Goal: Check status: Check status

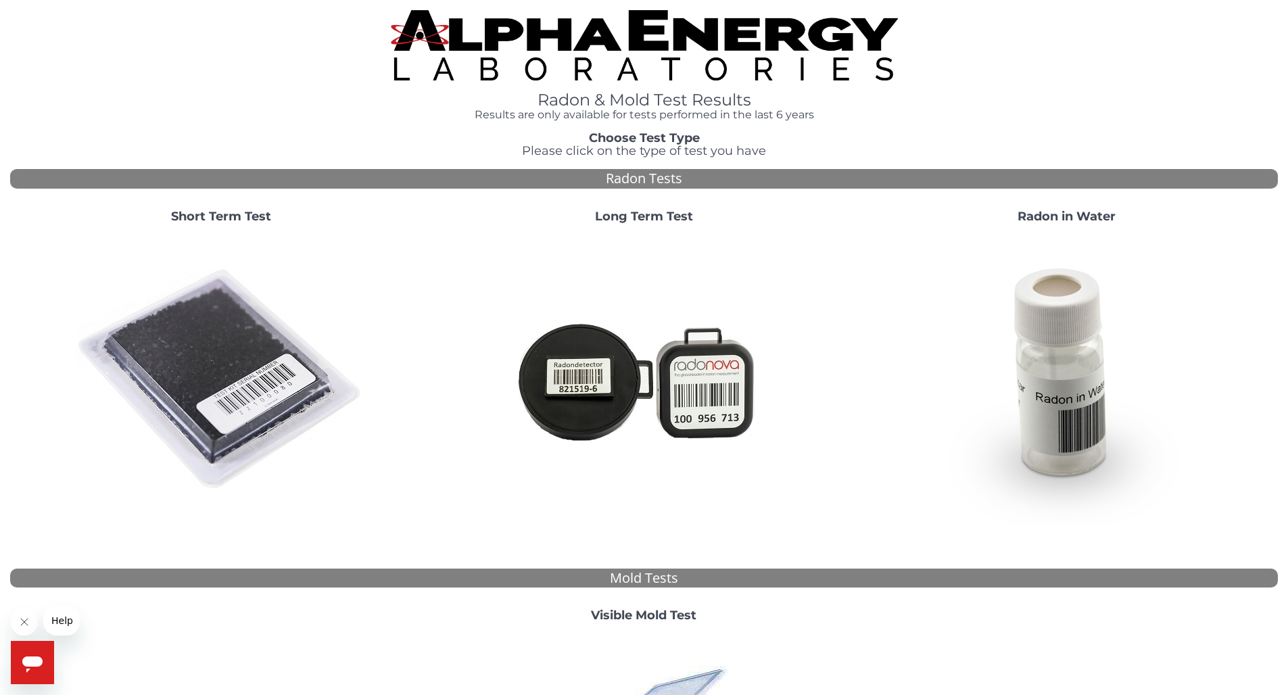
drag, startPoint x: 455, startPoint y: 92, endPoint x: 474, endPoint y: 98, distance: 19.9
click at [474, 98] on div "Radon & Mold Test Results Results are only available for tests performed in the…" at bounding box center [643, 65] width 1267 height 111
drag, startPoint x: 325, startPoint y: 165, endPoint x: 280, endPoint y: 185, distance: 49.6
click at [298, 175] on div "Choose Test Type Please click on the type of test you have Radon Tests Short Te…" at bounding box center [643, 522] width 1267 height 781
click at [31, 119] on div "Radon & Mold Test Results Results are only available for tests performed in the…" at bounding box center [643, 65] width 1267 height 111
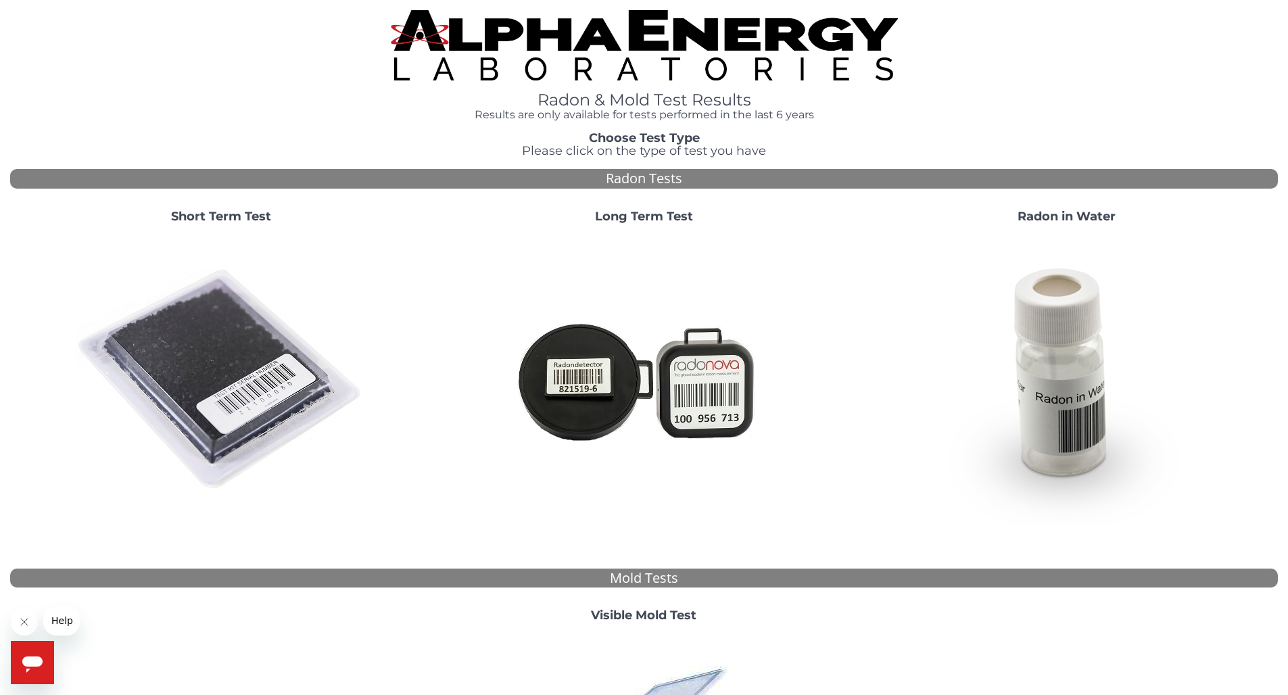
click at [22, 21] on div "Radon & Mold Test Results Results are only available for tests performed in the…" at bounding box center [643, 65] width 1267 height 111
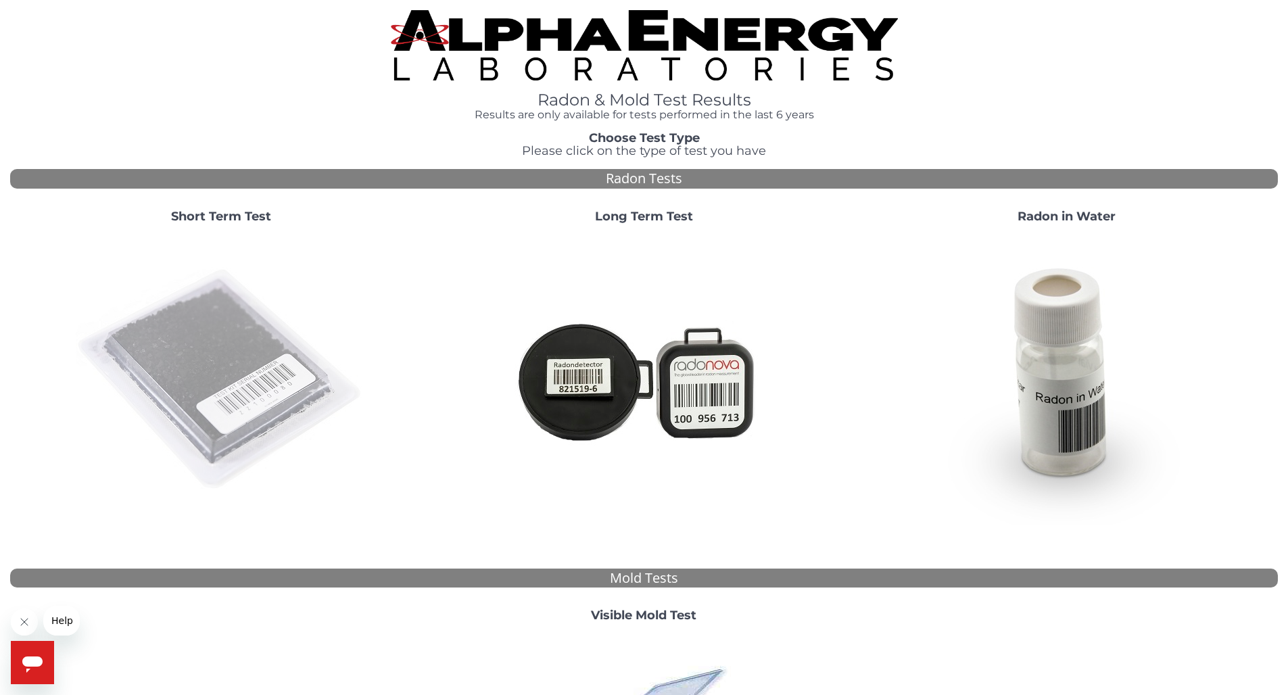
click at [289, 514] on img at bounding box center [221, 380] width 291 height 291
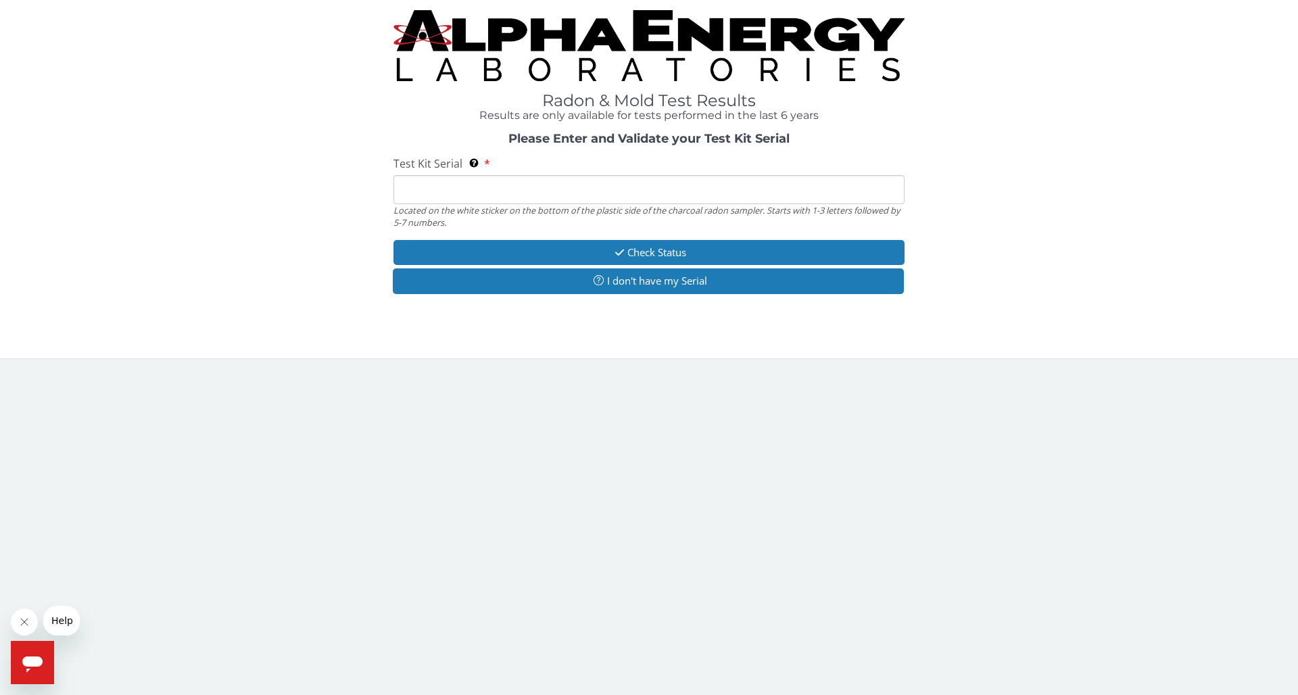
click at [29, 13] on div "Radon & Mold Test Results Results are only available for tests performed in the…" at bounding box center [649, 179] width 1298 height 358
drag, startPoint x: 130, startPoint y: 141, endPoint x: 75, endPoint y: 101, distance: 68.3
click at [107, 121] on div "Radon & Mold Test Results Results are only available for tests performed in the…" at bounding box center [648, 173] width 1277 height 327
drag, startPoint x: 51, startPoint y: 78, endPoint x: 49, endPoint y: 42, distance: 35.9
click at [51, 78] on div "Radon & Mold Test Results Results are only available for tests performed in the…" at bounding box center [648, 66] width 1277 height 112
